Goal: Communication & Community: Answer question/provide support

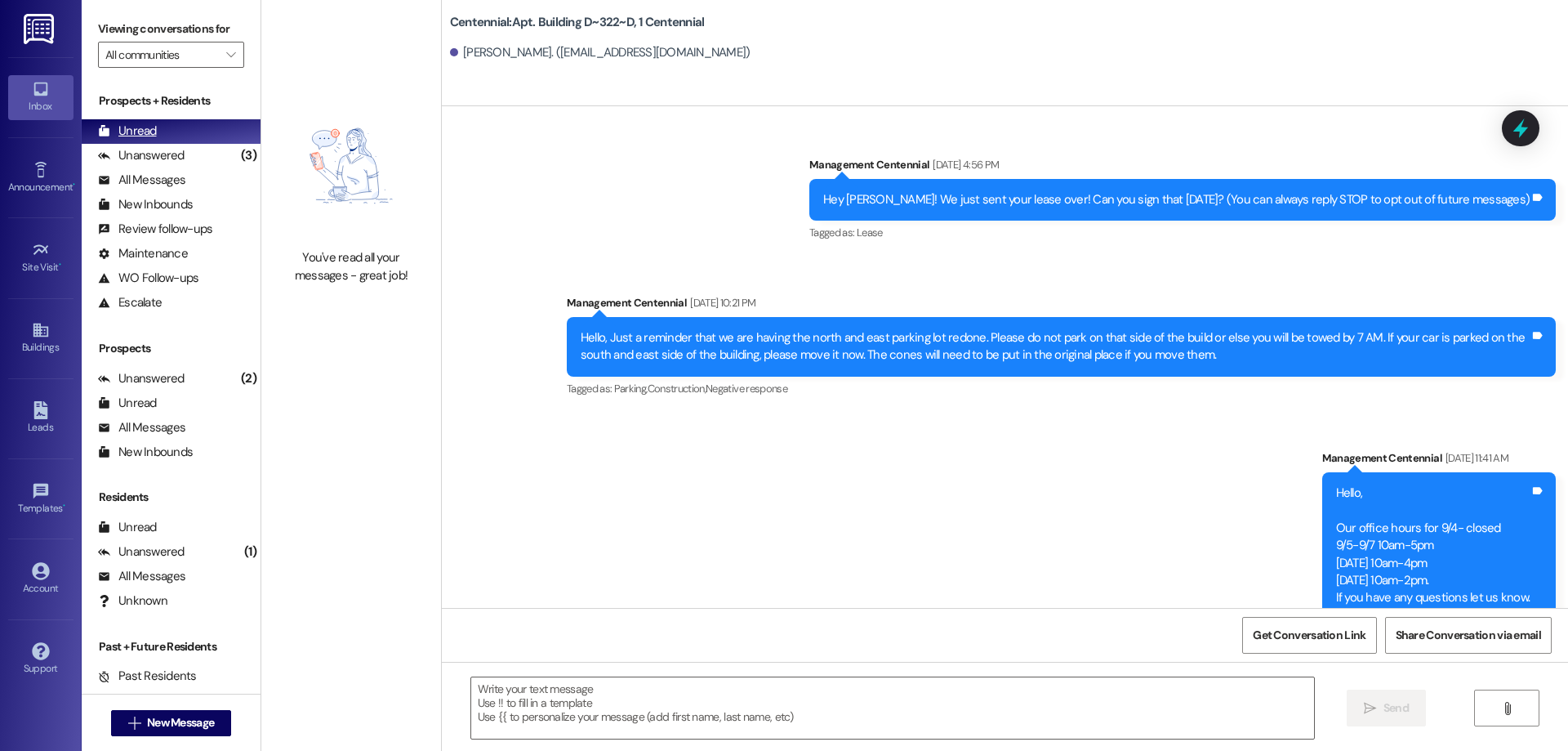
scroll to position [38714, 0]
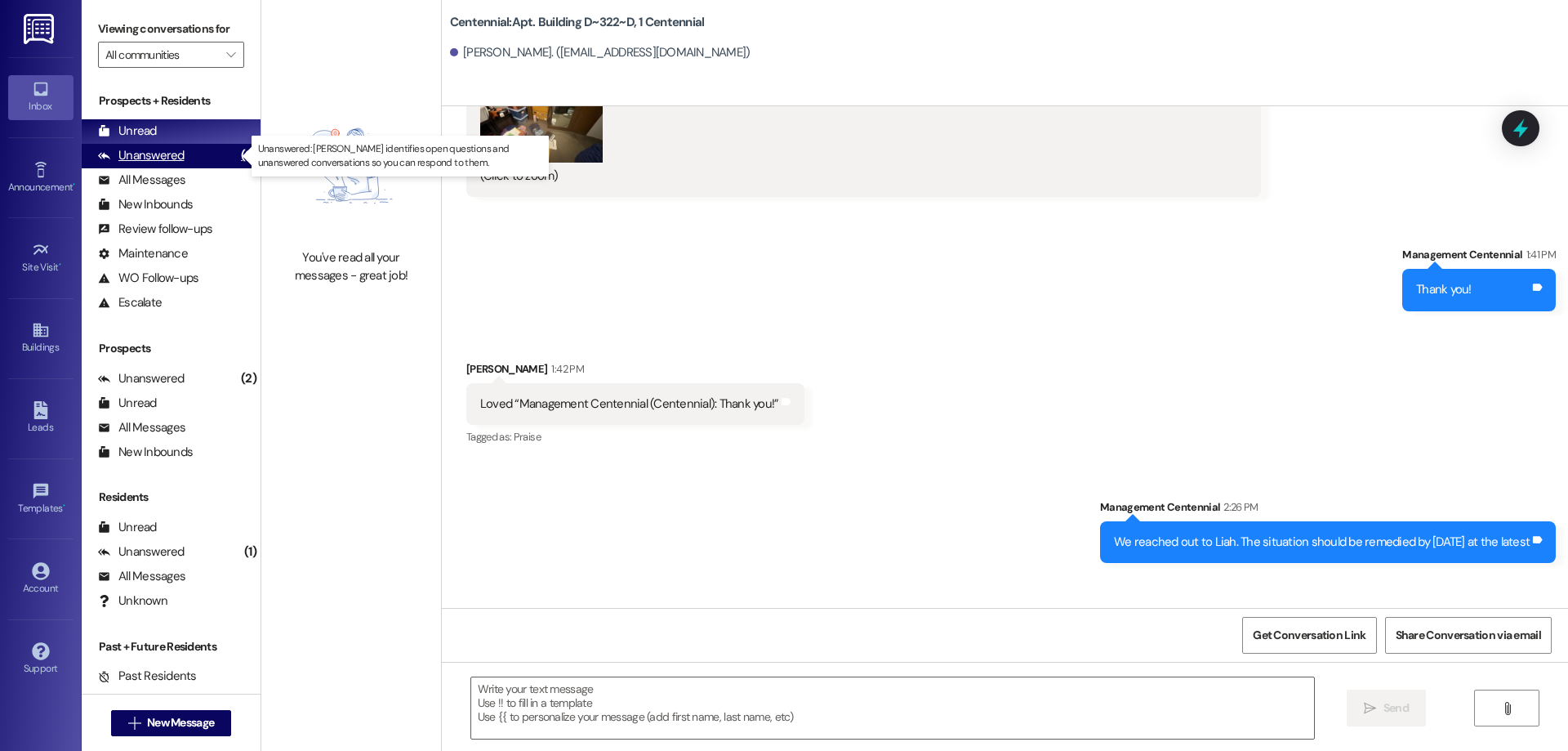
click at [143, 149] on div "Unanswered" at bounding box center [141, 155] width 87 height 17
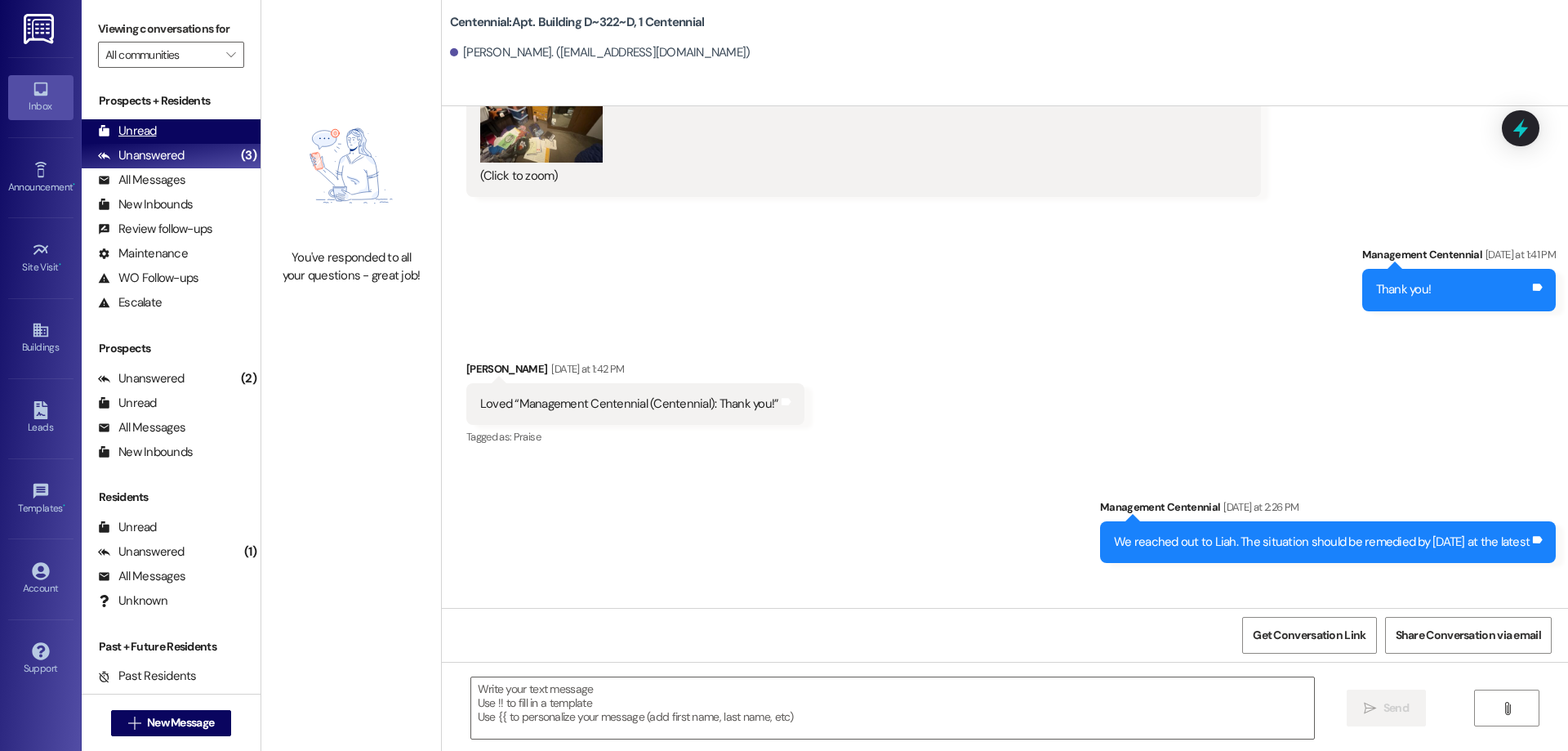
click at [148, 134] on div "Unread" at bounding box center [127, 131] width 59 height 17
drag, startPoint x: 154, startPoint y: 145, endPoint x: 160, endPoint y: 137, distance: 10.0
click at [154, 146] on div "Unanswered (3)" at bounding box center [171, 155] width 179 height 24
click at [160, 137] on div "Unread (0)" at bounding box center [171, 131] width 179 height 24
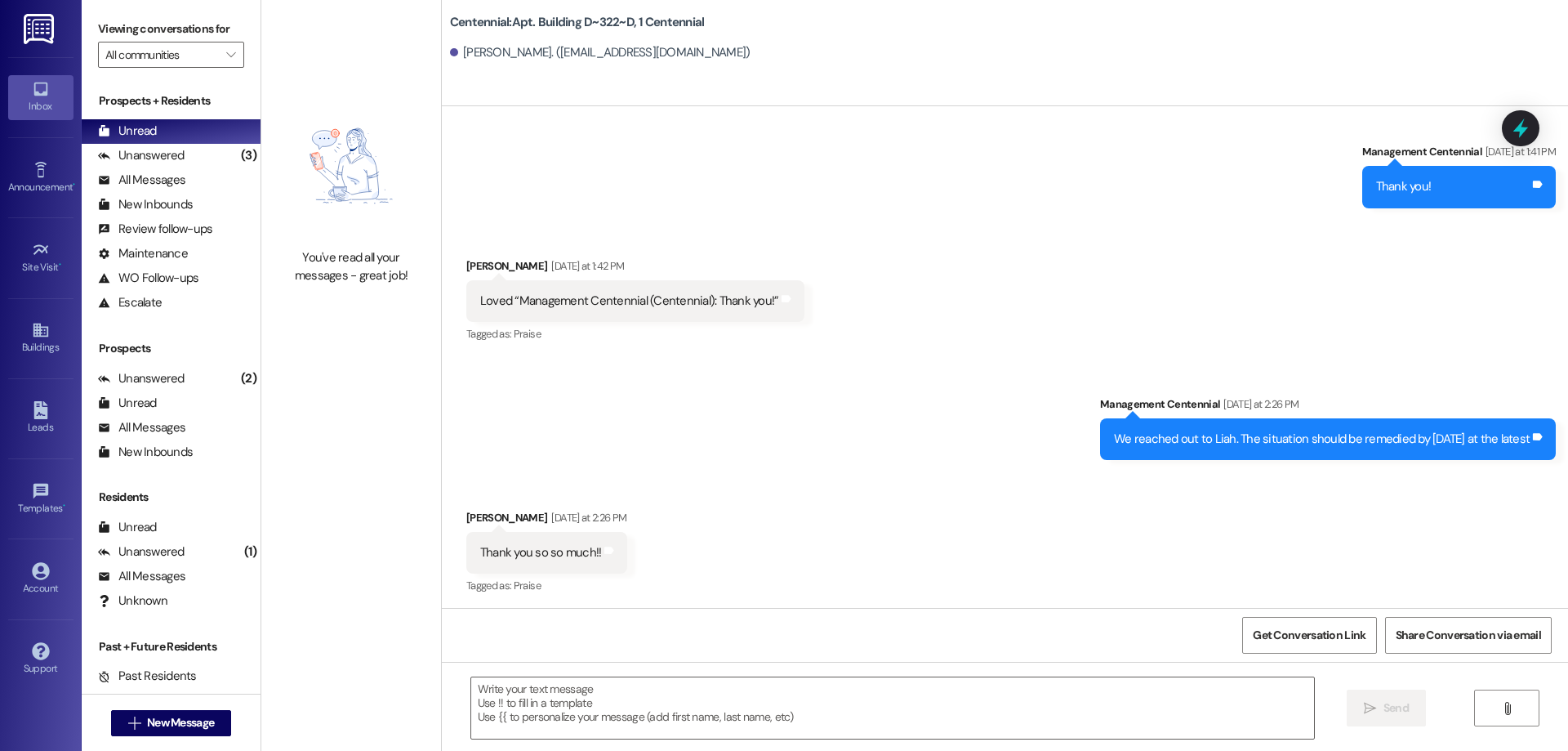
scroll to position [38829, 0]
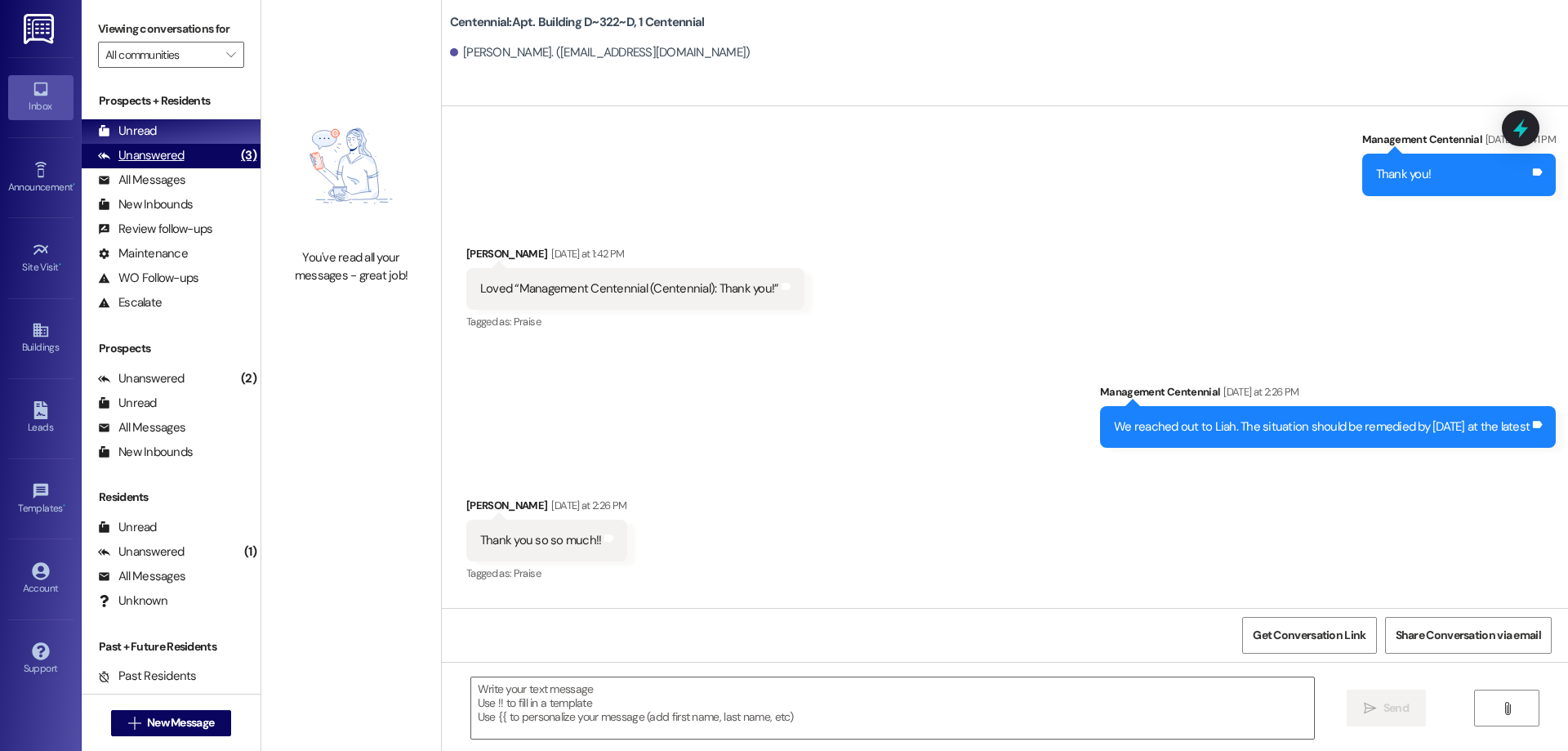
click at [158, 159] on div "Unanswered" at bounding box center [141, 155] width 87 height 17
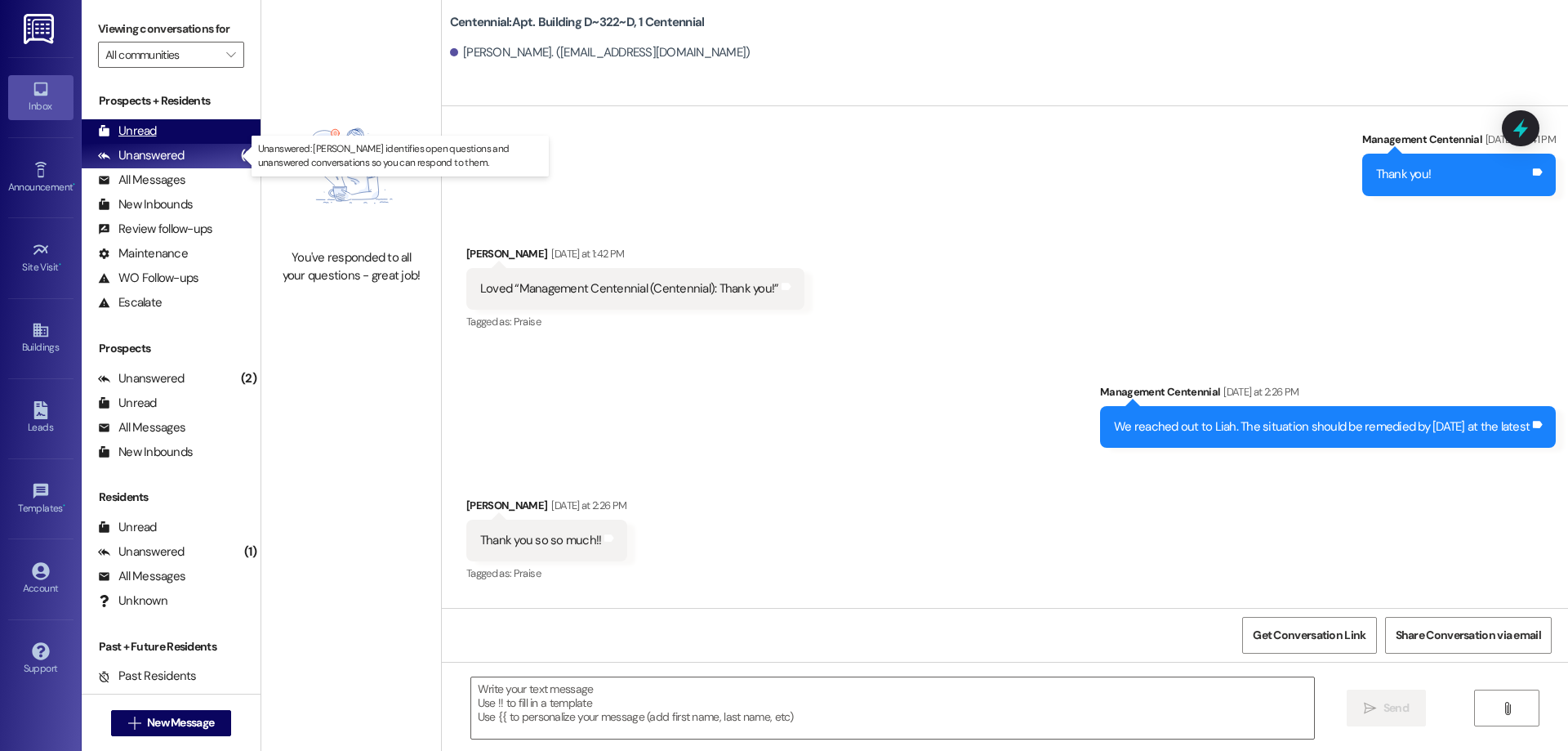
click at [165, 137] on div "Unread (0)" at bounding box center [171, 131] width 179 height 24
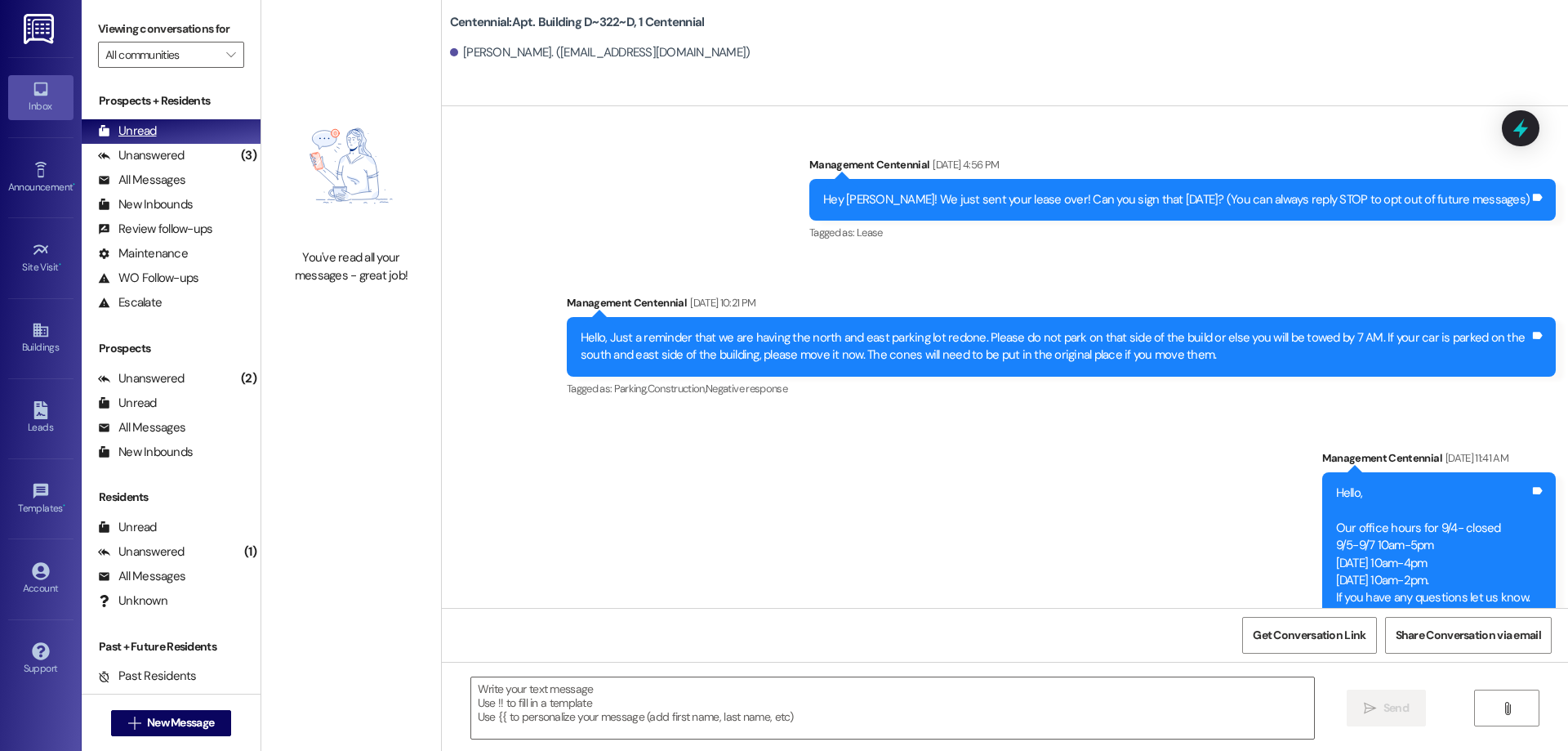
scroll to position [38714, 0]
